Goal: Task Accomplishment & Management: Complete application form

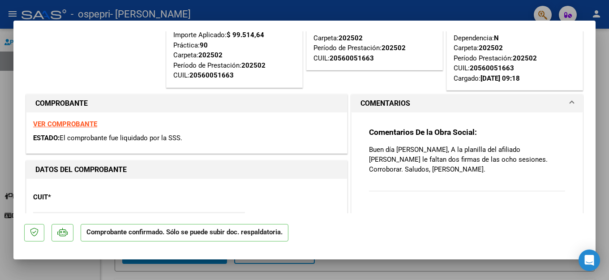
scroll to position [60, 0]
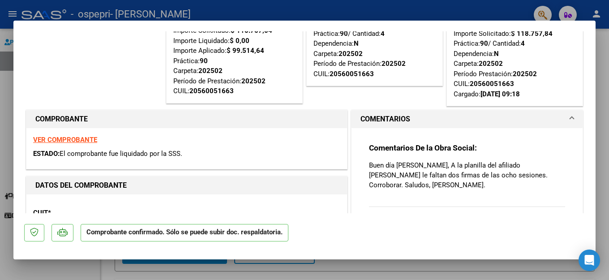
click at [605, 54] on div at bounding box center [304, 140] width 609 height 280
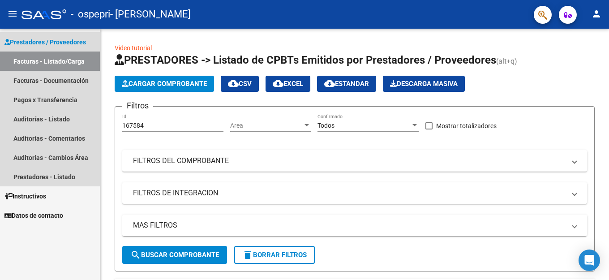
click at [63, 59] on link "Facturas - Listado/Carga" at bounding box center [50, 61] width 100 height 19
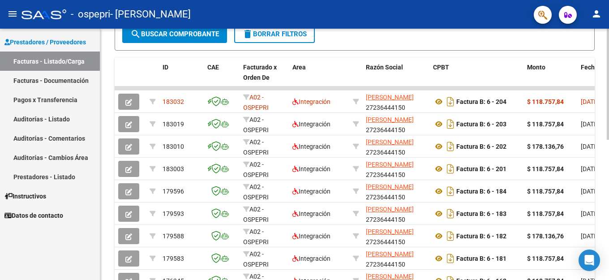
scroll to position [244, 0]
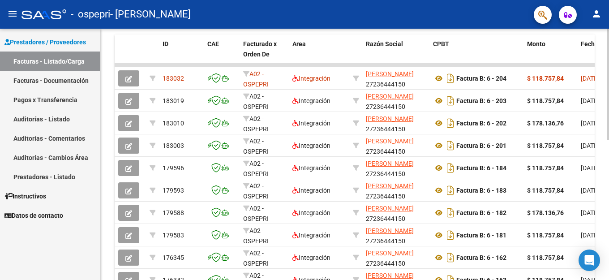
click at [609, 140] on div at bounding box center [608, 84] width 2 height 111
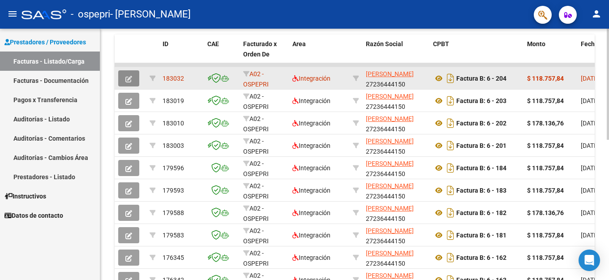
click at [128, 78] on icon "button" at bounding box center [128, 79] width 7 height 7
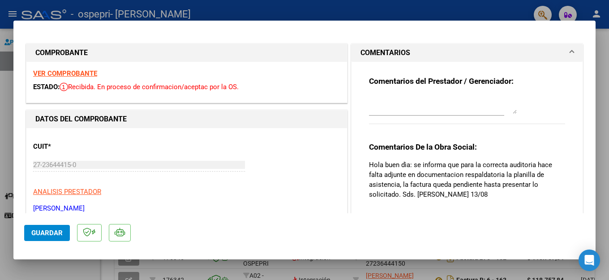
drag, startPoint x: 588, startPoint y: 63, endPoint x: 598, endPoint y: 96, distance: 34.4
click at [598, 96] on div "COMPROBANTE VER COMPROBANTE ESTADO: Recibida. En proceso de confirmacion/acepta…" at bounding box center [304, 140] width 609 height 280
click at [597, 78] on div at bounding box center [304, 140] width 609 height 280
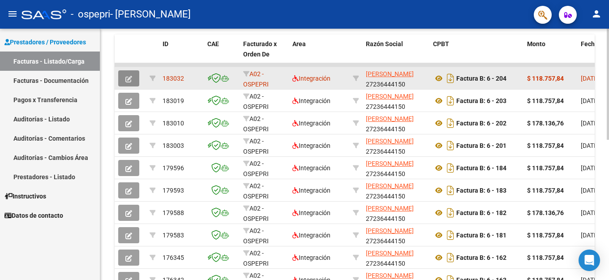
click at [128, 81] on icon "button" at bounding box center [128, 79] width 7 height 7
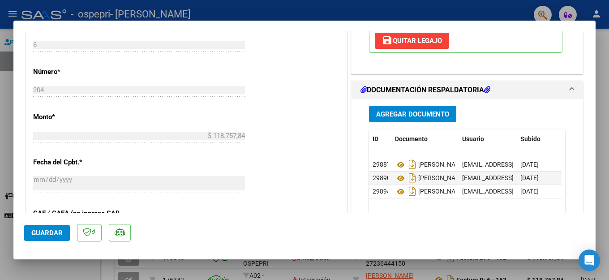
scroll to position [415, 0]
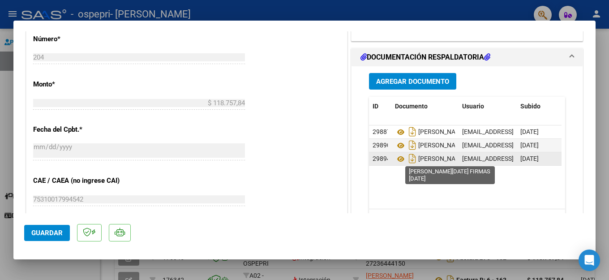
click at [427, 159] on span "[PERSON_NAME][DATE] Firmas [DATE]" at bounding box center [460, 158] width 130 height 7
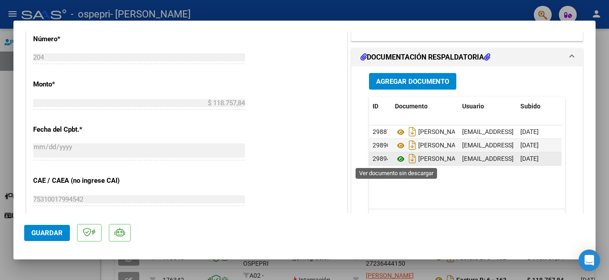
click at [396, 159] on icon at bounding box center [401, 159] width 12 height 11
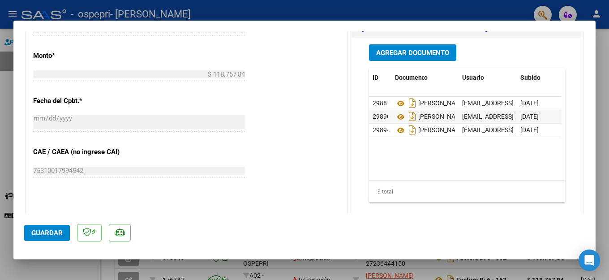
scroll to position [431, 0]
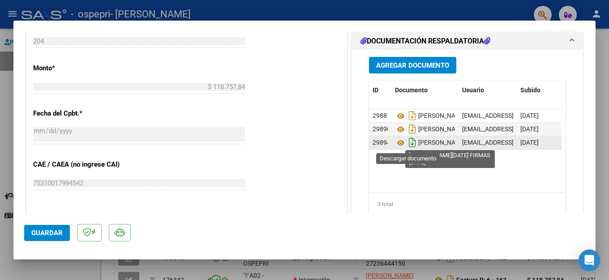
click at [408, 142] on icon "Descargar documento" at bounding box center [413, 142] width 12 height 14
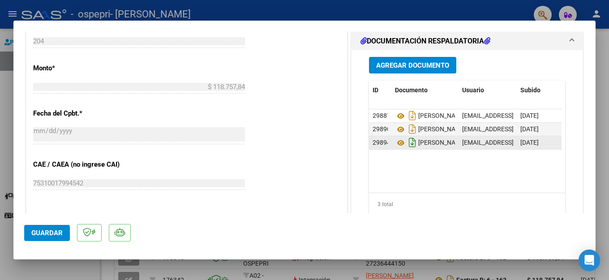
click at [405, 159] on datatable-body "29887 [PERSON_NAME][DATE] [PERSON_NAME][DATE] [EMAIL_ADDRESS][DOMAIN_NAME] - [P…" at bounding box center [465, 150] width 193 height 83
click at [411, 142] on icon "Descargar documento" at bounding box center [413, 142] width 12 height 14
click at [408, 144] on icon at bounding box center [411, 143] width 9 height 10
click at [419, 65] on span "Agregar Documento" at bounding box center [412, 65] width 73 height 8
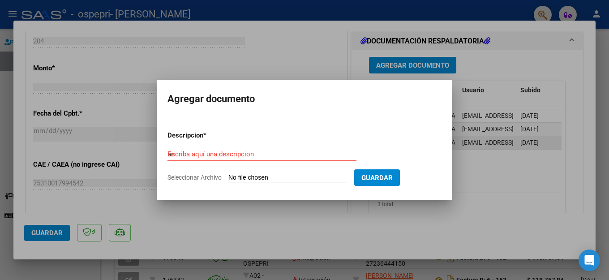
click at [224, 151] on input "an" at bounding box center [262, 154] width 189 height 8
type input "a"
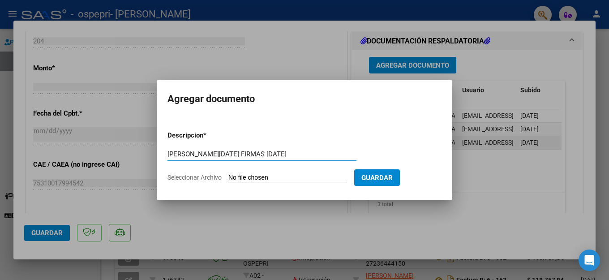
type input "[PERSON_NAME][DATE] FIRMAS [DATE]"
click at [207, 179] on span "Seleccionar Archivo" at bounding box center [195, 177] width 54 height 7
click at [228, 179] on input "Seleccionar Archivo" at bounding box center [287, 178] width 119 height 9
type input "C:\fakepath\[PERSON_NAME][DATE] FIRMAS [DATE].pdf"
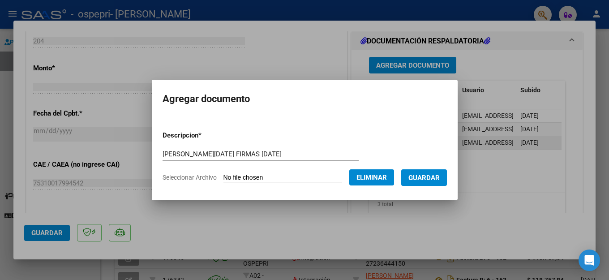
click at [414, 175] on span "Guardar" at bounding box center [424, 178] width 31 height 8
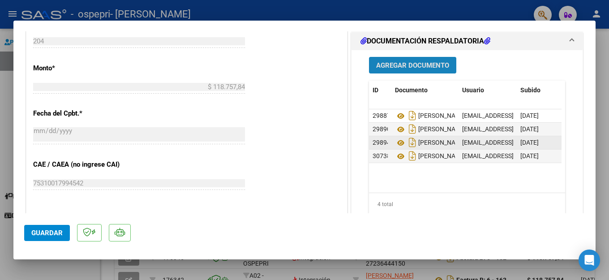
click at [417, 65] on span "Agregar Documento" at bounding box center [412, 65] width 73 height 8
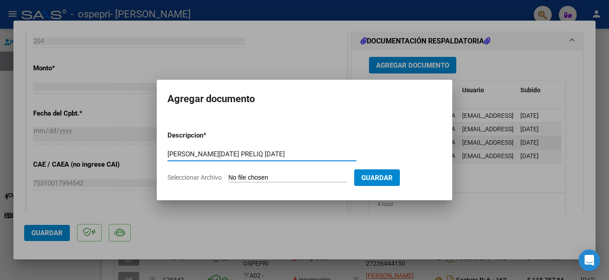
type input "[PERSON_NAME][DATE] PRELIQ [DATE]"
click at [213, 178] on span "Seleccionar Archivo" at bounding box center [195, 177] width 54 height 7
click at [228, 178] on input "Seleccionar Archivo" at bounding box center [287, 178] width 119 height 9
type input "C:\fakepath\[PERSON_NAME][DATE] PRELIQ [DATE].pdf"
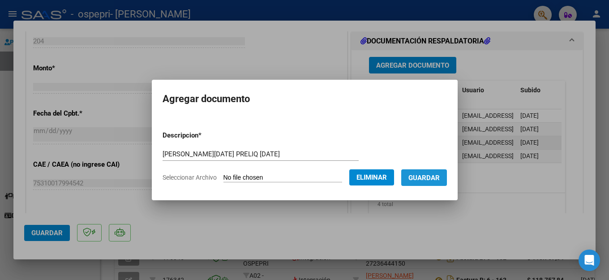
click at [426, 175] on span "Guardar" at bounding box center [424, 178] width 31 height 8
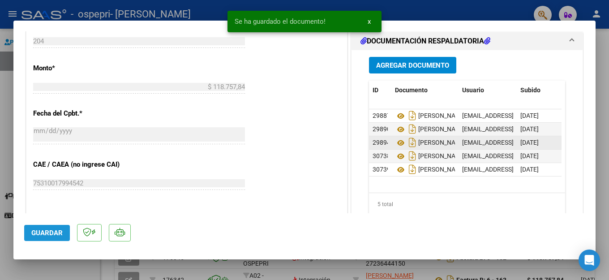
click at [39, 228] on button "Guardar" at bounding box center [47, 233] width 46 height 16
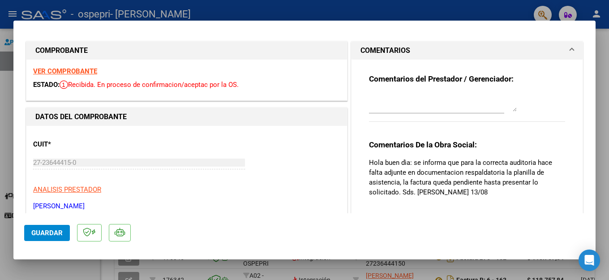
scroll to position [0, 0]
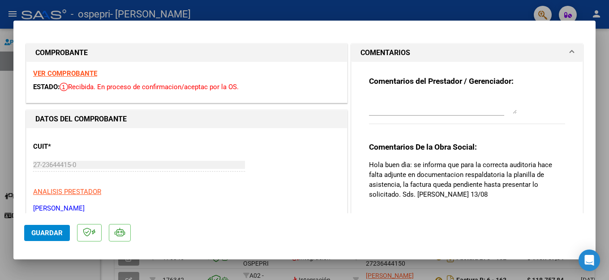
click at [607, 36] on div at bounding box center [304, 140] width 609 height 280
type input "$ 0,00"
